Goal: Task Accomplishment & Management: Use online tool/utility

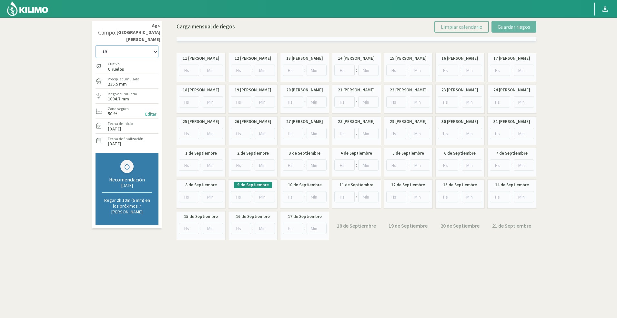
click at [149, 45] on select "10 11 12 13 1A 1B 26 27 E 3A 4 5 6 7 Cerezo 7 Ciruela 8 9 Equipo 1 2005 Sector …" at bounding box center [127, 51] width 63 height 13
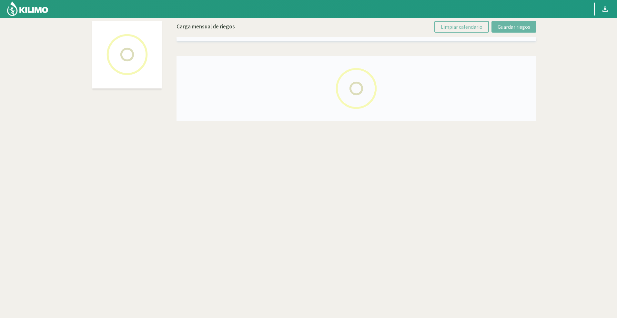
select select "41: Object"
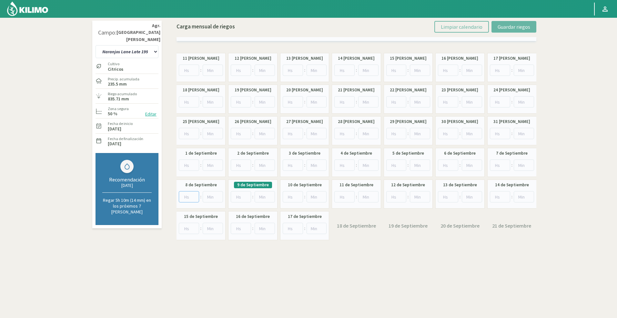
click at [183, 197] on input "number" at bounding box center [189, 196] width 20 height 11
type input "4"
click at [525, 22] on button "Guardar riegos" at bounding box center [514, 27] width 45 height 12
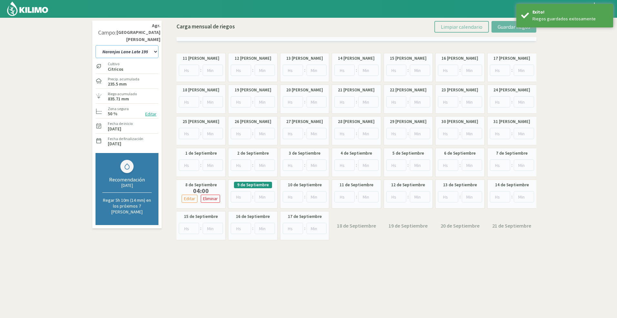
click at [140, 45] on select "10 11 12 13 1A 1B 26 27 E 3A 4 5 6 7 Cerezo 7 Ciruela 8 9 Equipo 1 2005 Sector …" at bounding box center [127, 51] width 63 height 13
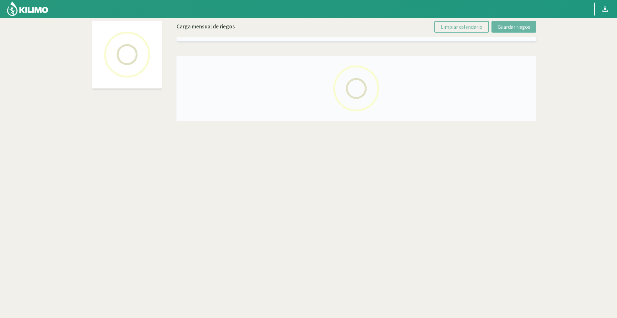
select select "46: Object"
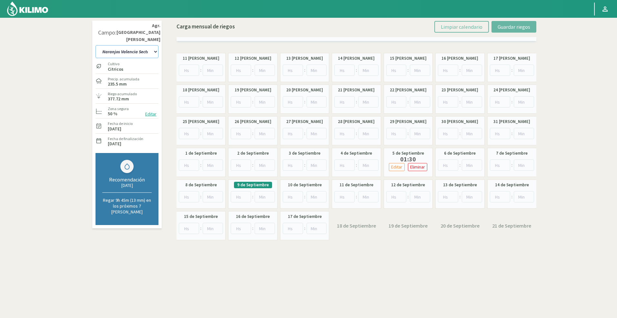
click at [132, 45] on select "10 11 12 13 1A 1B 26 27 E 3A 4 5 6 7 Cerezo 7 Ciruela 8 9 Equipo 1 2005 Sector …" at bounding box center [127, 51] width 63 height 13
click at [96, 45] on select "10 11 12 13 1A 1B 26 27 E 3A 4 5 6 7 Cerezo 7 Ciruela 8 9 Equipo 1 2005 Sector …" at bounding box center [127, 51] width 63 height 13
click at [183, 195] on input "number" at bounding box center [189, 196] width 20 height 11
type input "2"
drag, startPoint x: 242, startPoint y: 190, endPoint x: 242, endPoint y: 196, distance: 5.2
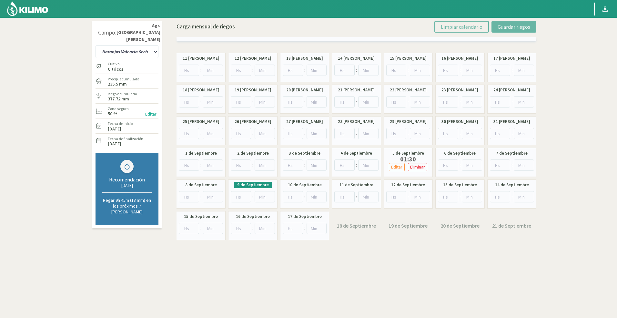
click at [242, 195] on div "9 de Septiembre :" at bounding box center [252, 193] width 49 height 29
click at [242, 196] on input "number" at bounding box center [241, 196] width 20 height 11
click at [242, 197] on input "number" at bounding box center [241, 196] width 20 height 11
type input "2"
click at [362, 248] on div "Campo: Agr. [GEOGRAPHIC_DATA][PERSON_NAME] 10 11 12 13 1A 1B 26 27 E 3A 4 5 6 7…" at bounding box center [308, 176] width 439 height 318
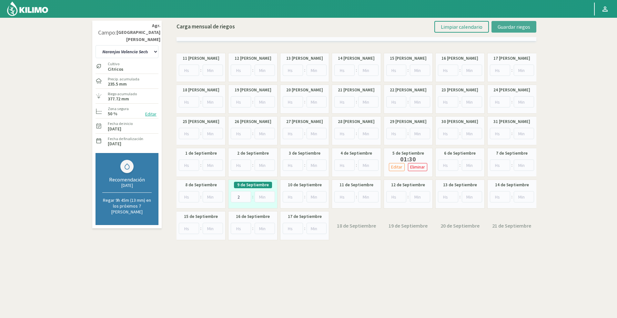
click at [523, 25] on span "Guardar riegos" at bounding box center [514, 27] width 33 height 6
click at [131, 45] on select "10 11 12 13 1A 1B 26 27 E 3A 4 5 6 7 Cerezo 7 Ciruela 8 9 Equipo 1 2005 Sector …" at bounding box center [127, 51] width 63 height 13
